Goal: Task Accomplishment & Management: Manage account settings

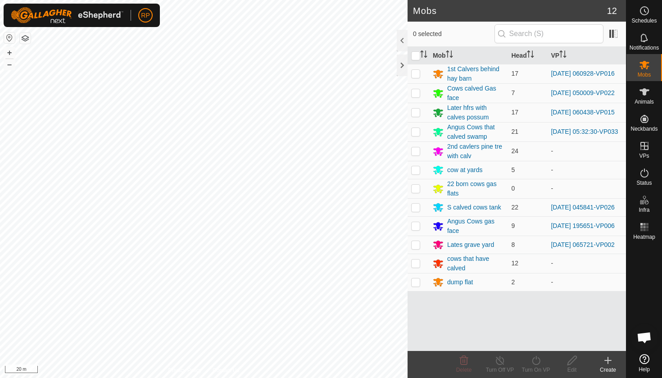
click at [604, 362] on icon at bounding box center [608, 360] width 11 height 11
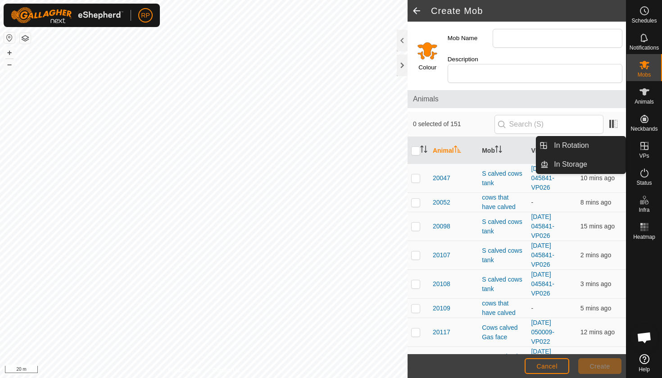
click at [650, 154] on div "VPs" at bounding box center [644, 148] width 36 height 27
click at [643, 153] on span "VPs" at bounding box center [644, 155] width 10 height 5
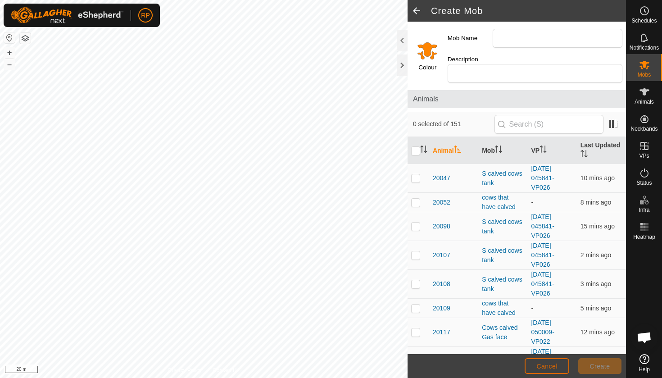
click at [553, 368] on span "Cancel" at bounding box center [546, 366] width 21 height 7
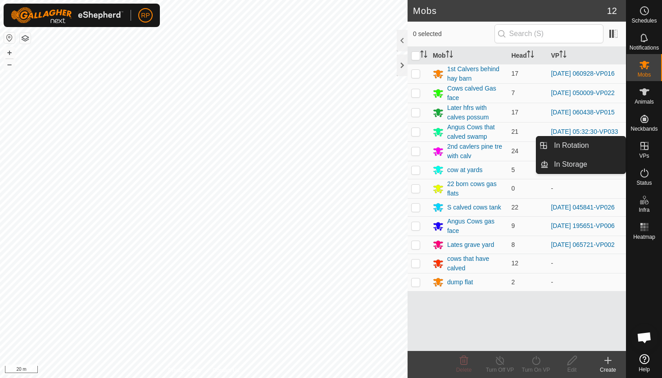
click at [649, 155] on div "VPs" at bounding box center [644, 148] width 36 height 27
click at [605, 149] on link "In Rotation" at bounding box center [587, 145] width 77 height 18
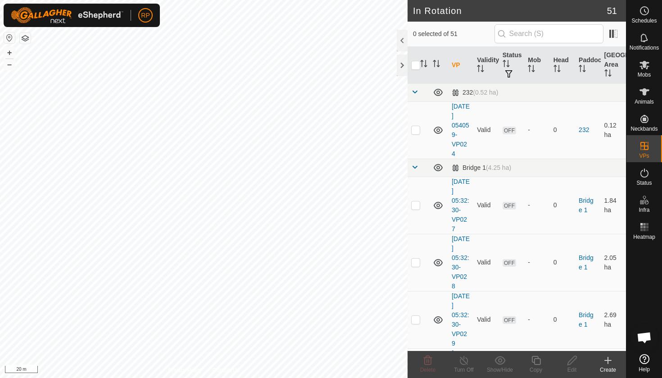
click at [608, 367] on div "Create" at bounding box center [608, 370] width 36 height 8
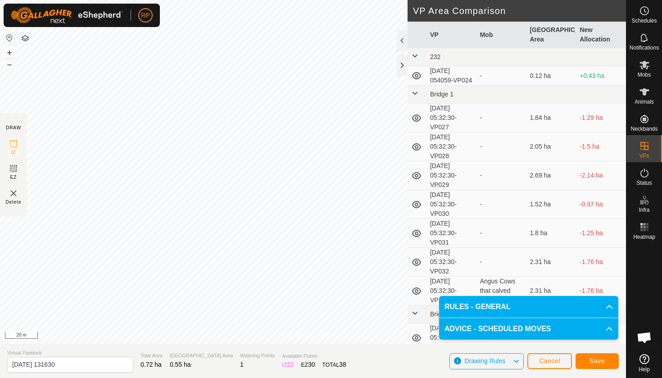
click at [598, 361] on span "Save" at bounding box center [597, 360] width 15 height 7
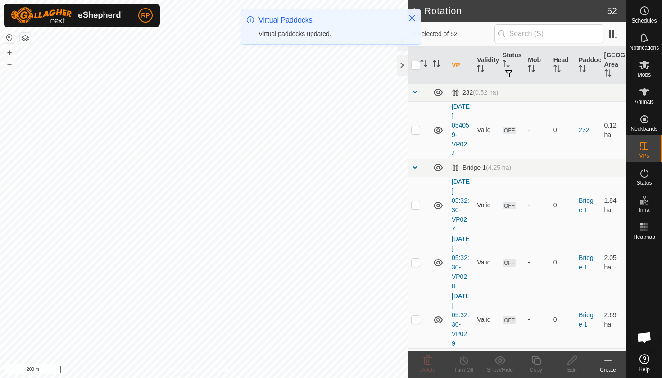
click at [285, 24] on div "RP Schedules Notifications Mobs Animals Neckbands VPs Status Infra Heatmap Help…" at bounding box center [331, 189] width 662 height 378
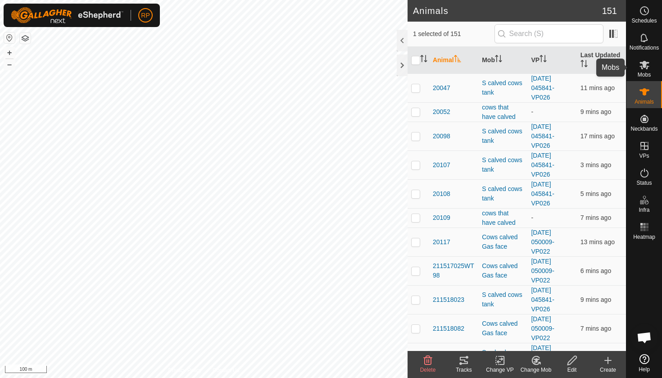
click at [648, 75] on span "Mobs" at bounding box center [644, 74] width 13 height 5
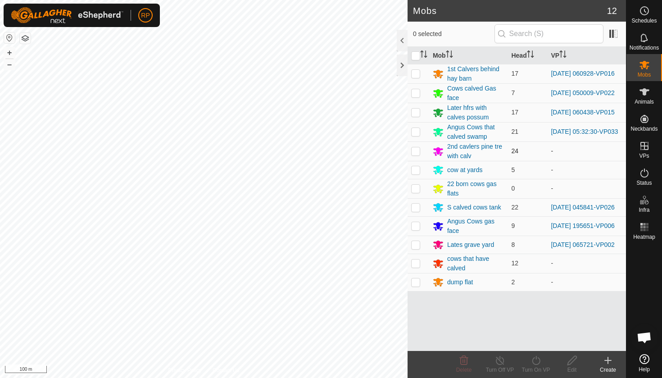
click at [416, 154] on p-checkbox at bounding box center [415, 150] width 9 height 7
checkbox input "true"
click at [535, 365] on icon at bounding box center [536, 360] width 11 height 11
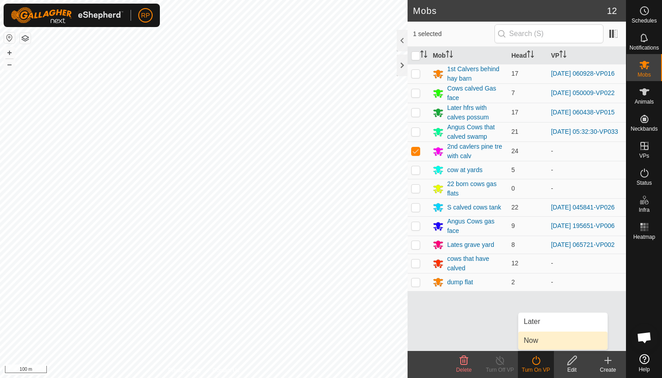
click at [535, 340] on link "Now" at bounding box center [562, 340] width 89 height 18
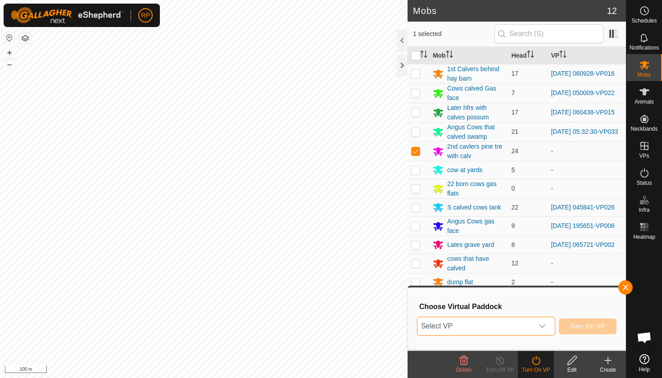
click at [527, 322] on span "Select VP" at bounding box center [475, 326] width 116 height 18
click at [438, 324] on span "Select VP" at bounding box center [475, 326] width 116 height 18
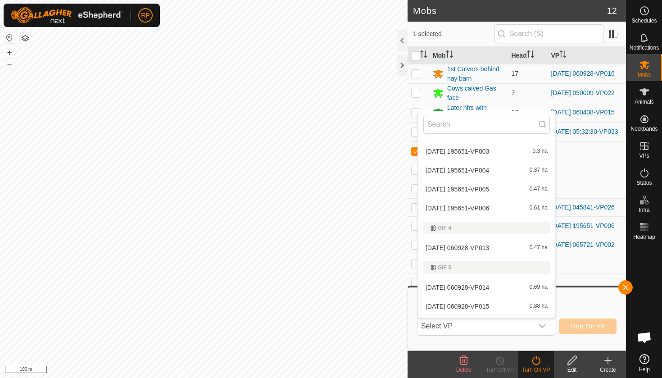
scroll to position [707, 0]
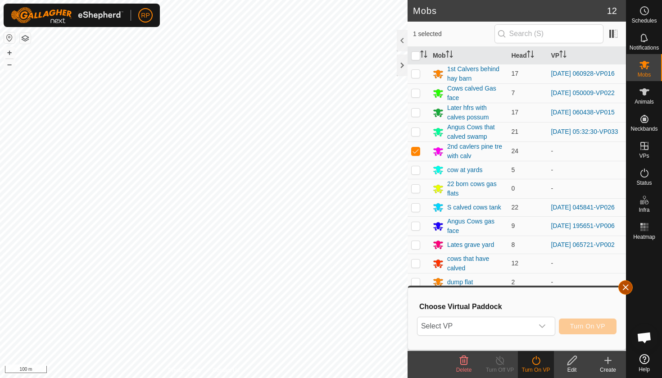
click at [630, 286] on button "button" at bounding box center [625, 287] width 14 height 14
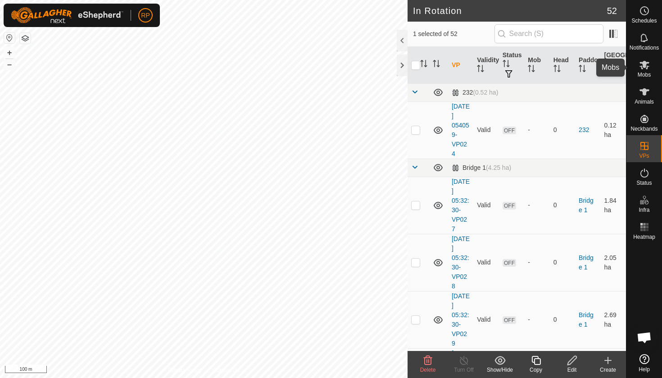
click at [643, 70] on es-mob-svg-icon at bounding box center [644, 65] width 16 height 14
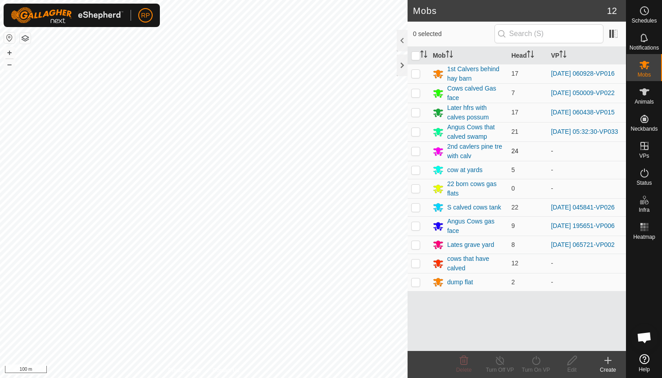
click at [415, 154] on p-checkbox at bounding box center [415, 150] width 9 height 7
checkbox input "true"
click at [540, 362] on icon at bounding box center [536, 360] width 11 height 11
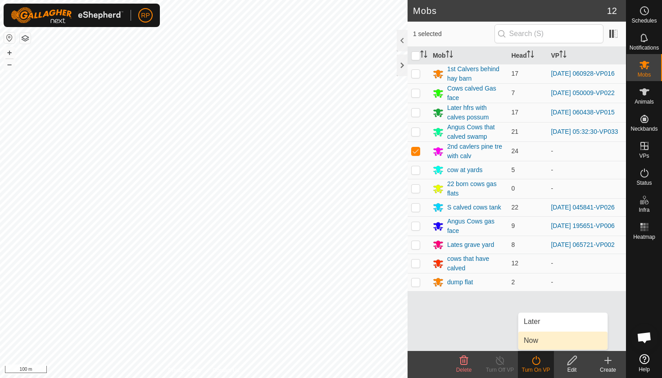
click at [536, 343] on link "Now" at bounding box center [562, 340] width 89 height 18
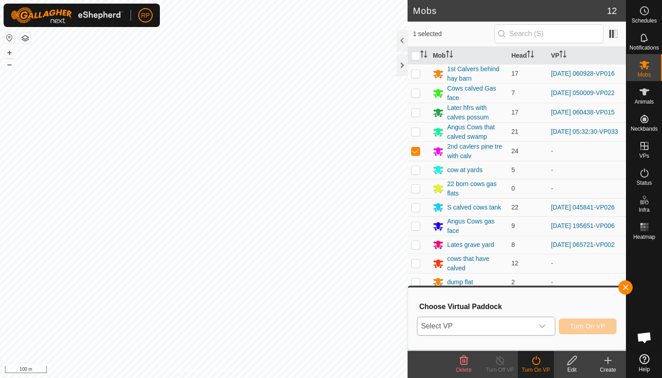
click at [524, 329] on span "Select VP" at bounding box center [475, 326] width 116 height 18
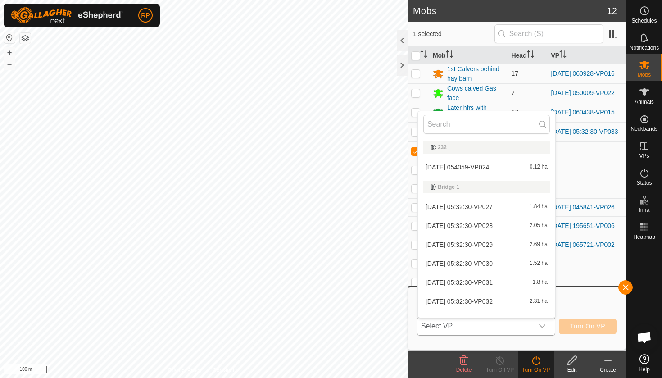
click at [480, 163] on li "[DATE] 054059-VP024 0.12 ha" at bounding box center [486, 167] width 137 height 18
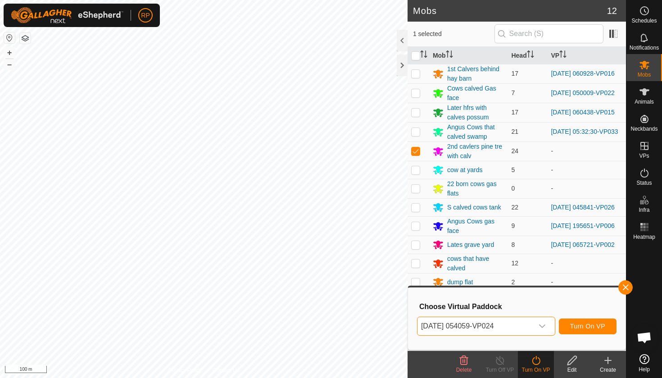
click at [476, 328] on span "[DATE] 054059-VP024" at bounding box center [475, 326] width 116 height 18
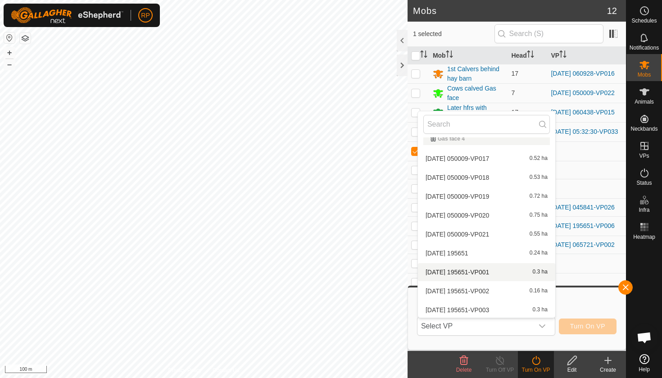
scroll to position [630, 0]
click at [478, 331] on span "Select VP" at bounding box center [475, 326] width 116 height 18
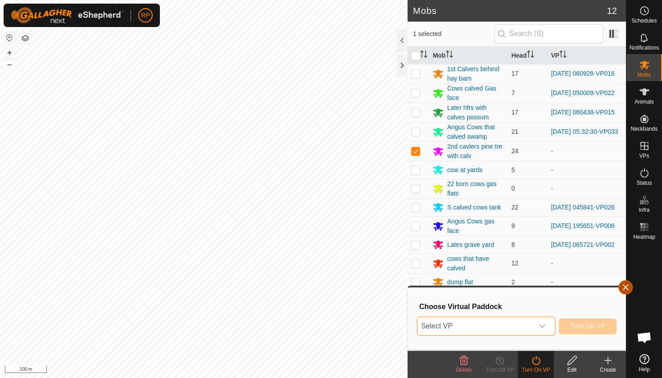
click at [624, 286] on span "button" at bounding box center [625, 287] width 7 height 7
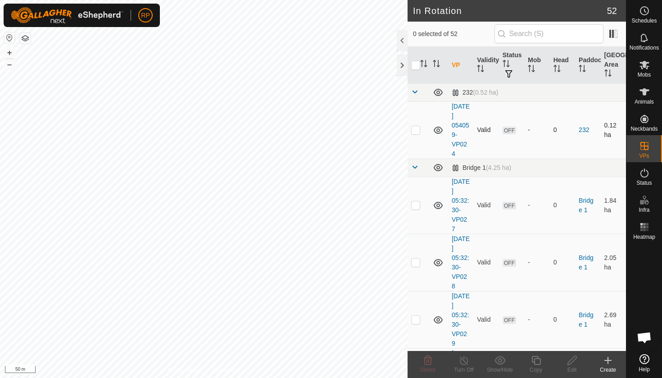
checkbox input "true"
click at [576, 362] on icon at bounding box center [572, 360] width 11 height 11
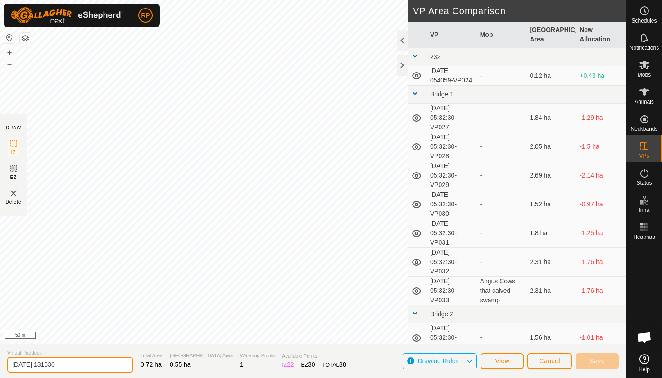
drag, startPoint x: 71, startPoint y: 363, endPoint x: 0, endPoint y: 364, distance: 70.7
click at [0, 364] on section "Virtual Paddock [DATE] 131630 Total Area 0.72 ha Grazing Area 0.55 ha Watering …" at bounding box center [313, 361] width 626 height 34
type input "[PERSON_NAME]"
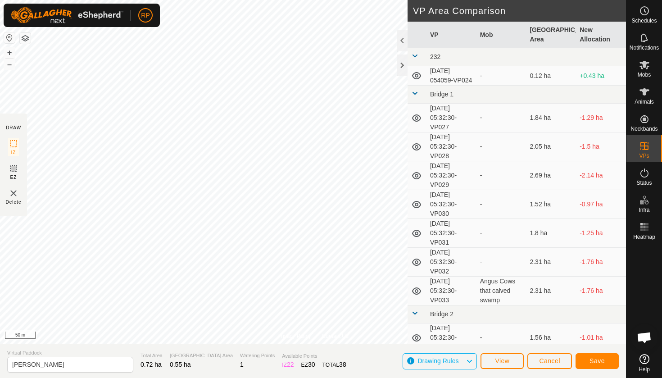
click at [601, 363] on span "Save" at bounding box center [597, 360] width 15 height 7
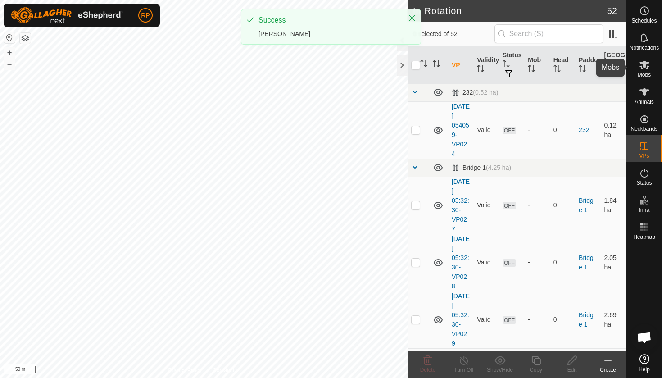
click at [646, 68] on icon at bounding box center [644, 65] width 10 height 9
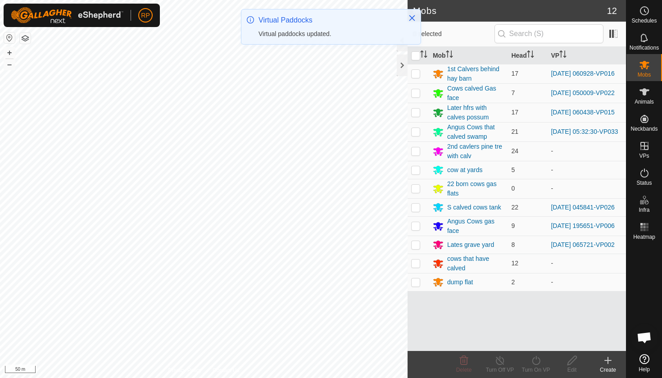
click at [418, 152] on p-checkbox at bounding box center [415, 150] width 9 height 7
checkbox input "true"
click at [540, 360] on icon at bounding box center [536, 360] width 11 height 11
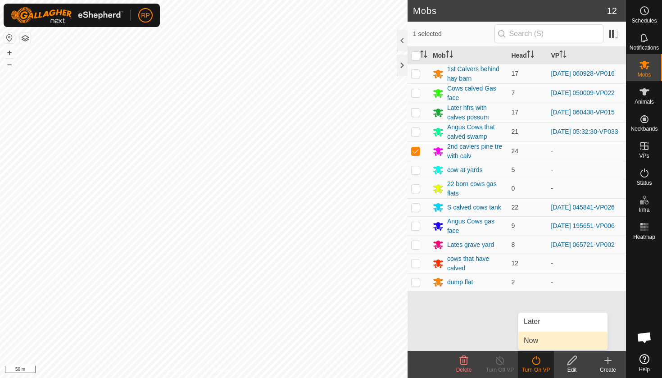
click at [535, 340] on link "Now" at bounding box center [562, 340] width 89 height 18
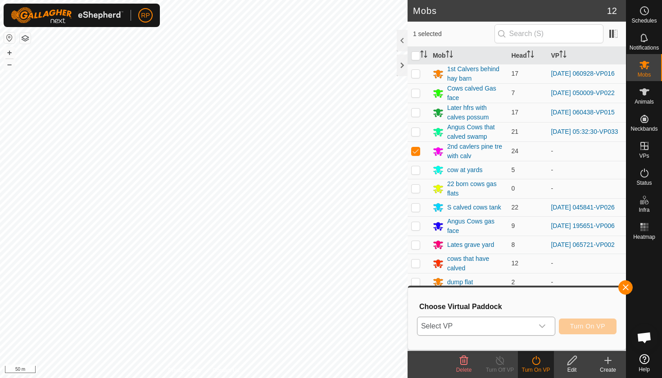
click at [516, 327] on span "Select VP" at bounding box center [475, 326] width 116 height 18
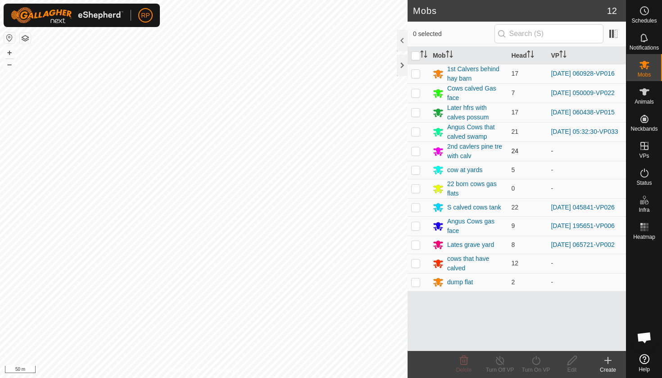
click at [415, 152] on p-checkbox at bounding box center [415, 150] width 9 height 7
checkbox input "true"
click at [536, 366] on div "Turn On VP" at bounding box center [536, 370] width 36 height 8
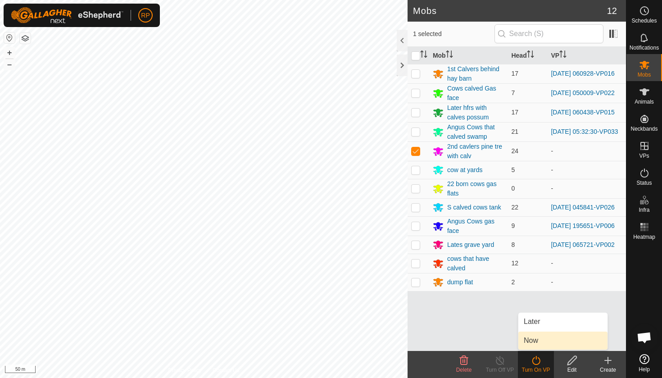
click at [537, 336] on link "Now" at bounding box center [562, 340] width 89 height 18
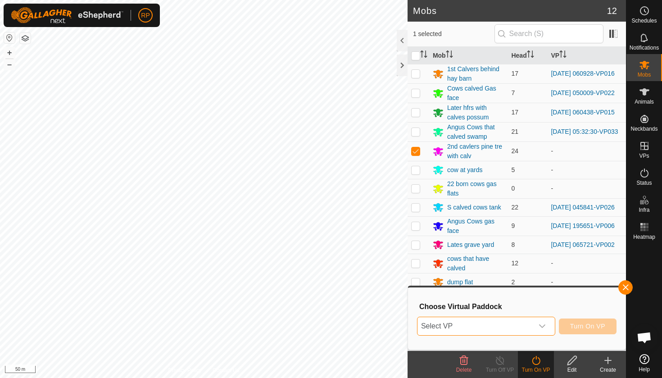
click at [517, 327] on span "Select VP" at bounding box center [475, 326] width 116 height 18
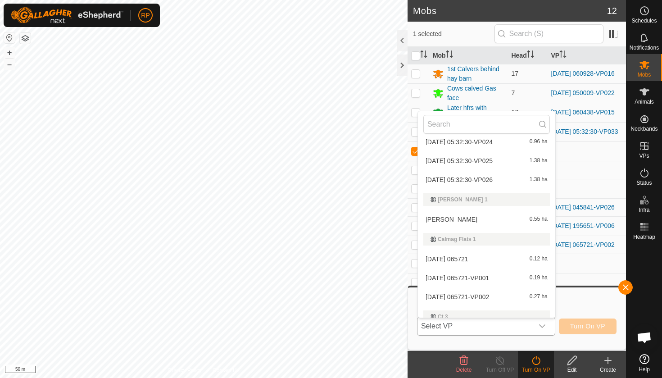
scroll to position [265, 0]
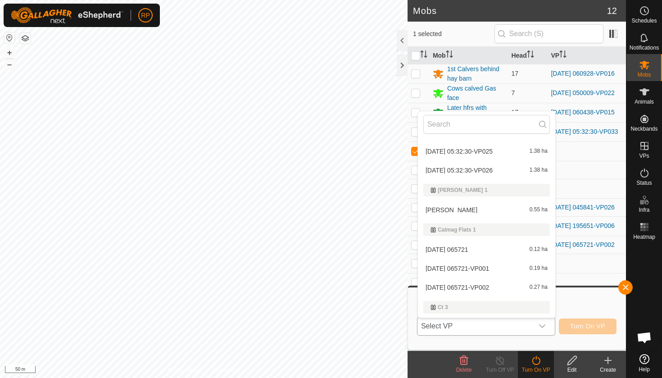
click at [483, 210] on li "Briggs 0.55 ha" at bounding box center [486, 210] width 137 height 18
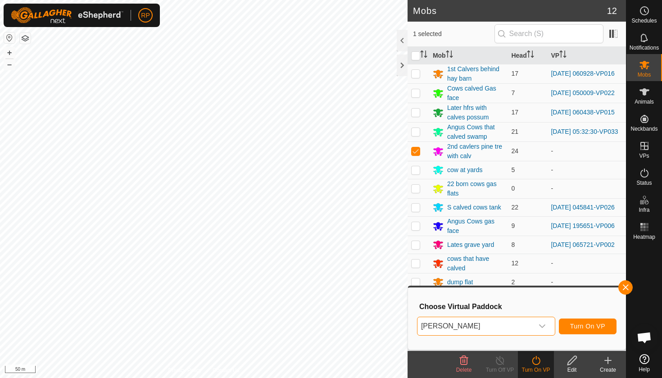
click at [584, 325] on span "Turn On VP" at bounding box center [587, 325] width 35 height 7
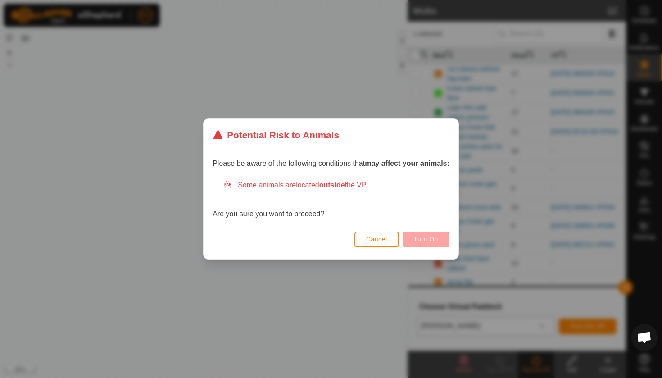
click at [436, 241] on span "Turn On" at bounding box center [426, 239] width 24 height 7
